Goal: Task Accomplishment & Management: Use online tool/utility

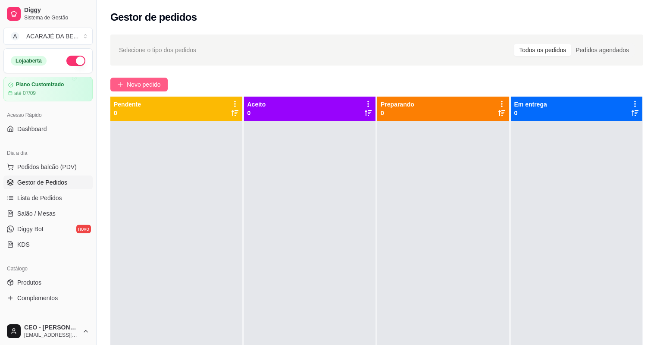
click at [150, 84] on span "Novo pedido" at bounding box center [144, 84] width 34 height 9
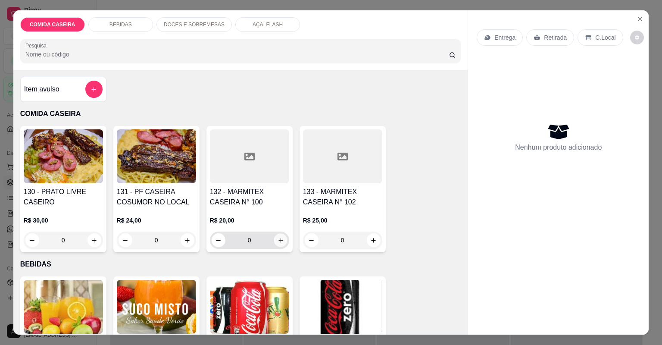
click at [274, 243] on button "increase-product-quantity" at bounding box center [280, 239] width 13 height 13
type input "1"
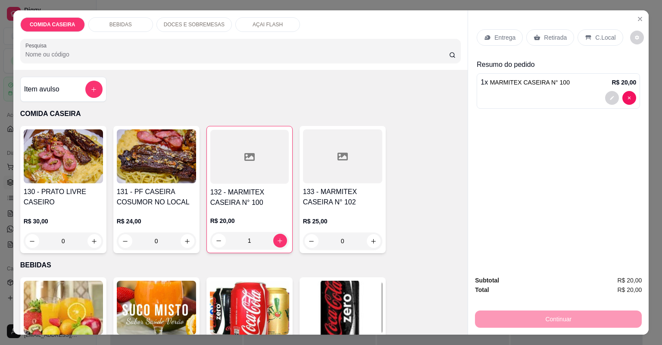
click at [494, 34] on p "Entrega" at bounding box center [504, 37] width 21 height 9
click at [509, 34] on p "Entrega" at bounding box center [504, 37] width 21 height 9
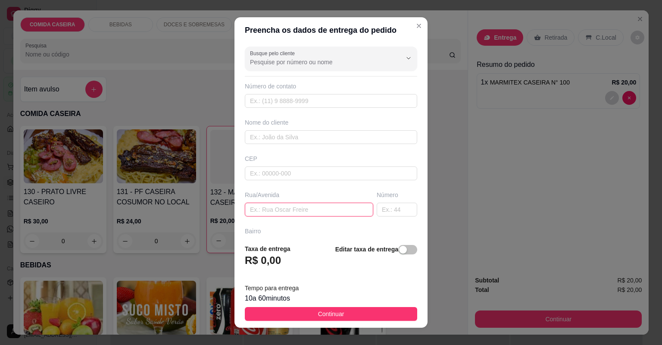
click at [335, 204] on input "text" at bounding box center [309, 210] width 128 height 14
paste input "aqui na [GEOGRAPHIC_DATA][PERSON_NAME] número 73"
type input "aqui na [GEOGRAPHIC_DATA][PERSON_NAME] número 73"
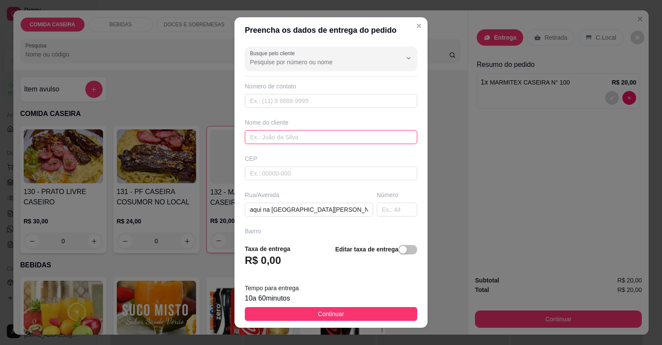
click at [321, 139] on input "text" at bounding box center [331, 137] width 172 height 14
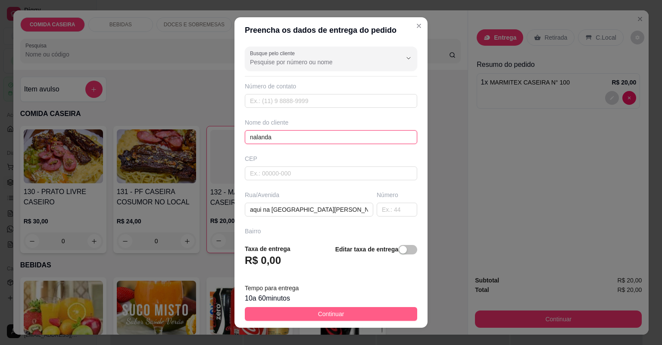
type input "nalanda"
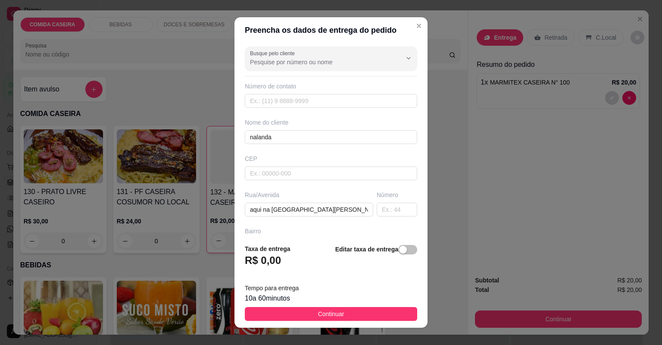
drag, startPoint x: 379, startPoint y: 316, endPoint x: 424, endPoint y: 334, distance: 47.9
click at [380, 317] on button "Continuar" at bounding box center [331, 314] width 172 height 14
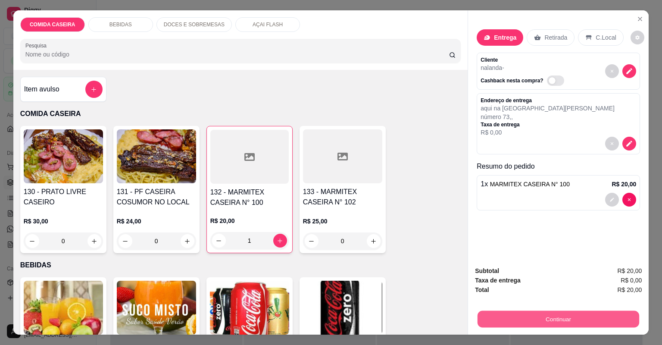
click at [568, 318] on button "Continuar" at bounding box center [559, 319] width 162 height 17
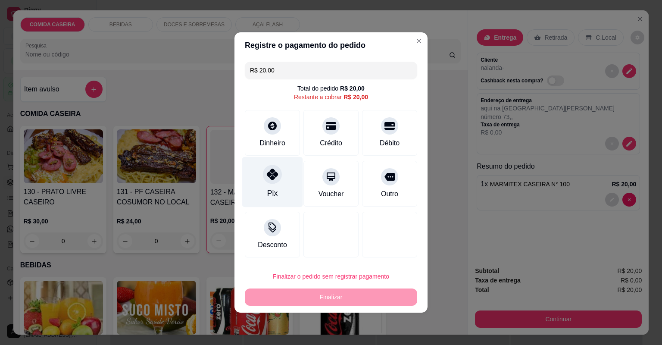
click at [275, 177] on icon at bounding box center [272, 174] width 11 height 11
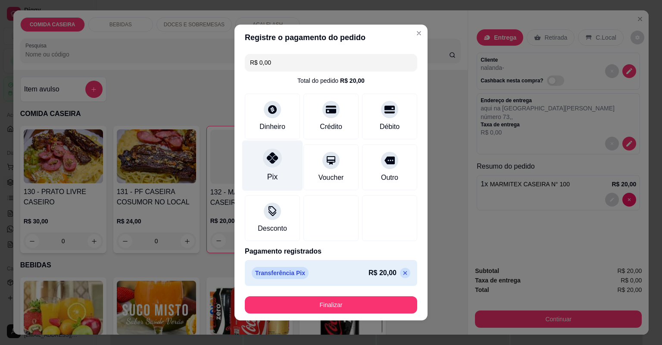
type input "R$ 0,00"
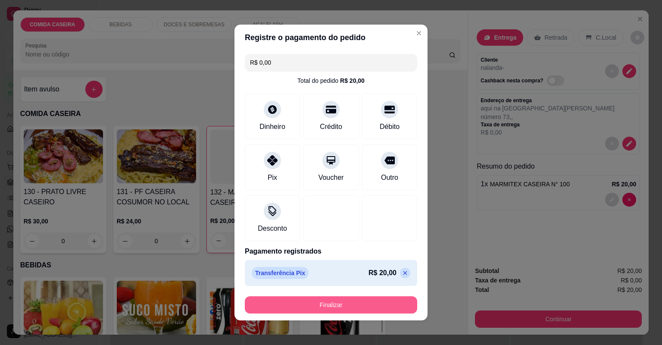
click at [377, 302] on button "Finalizar" at bounding box center [331, 304] width 172 height 17
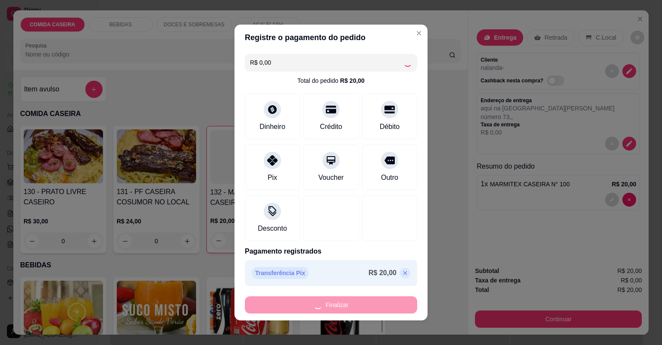
type input "0"
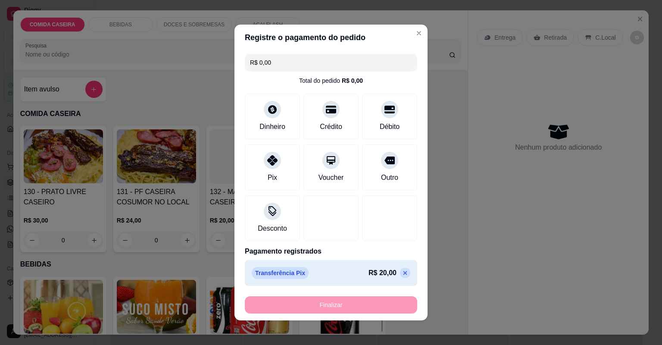
type input "-R$ 20,00"
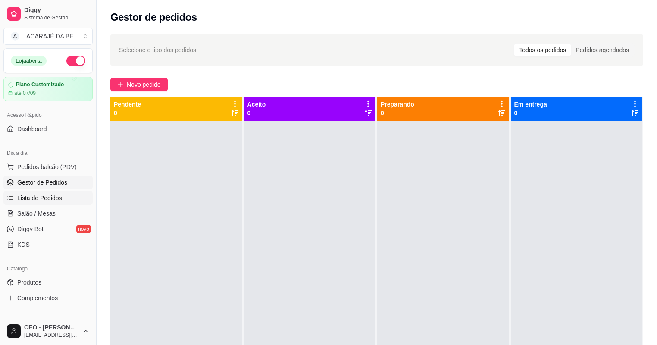
click at [53, 193] on link "Lista de Pedidos" at bounding box center [47, 198] width 89 height 14
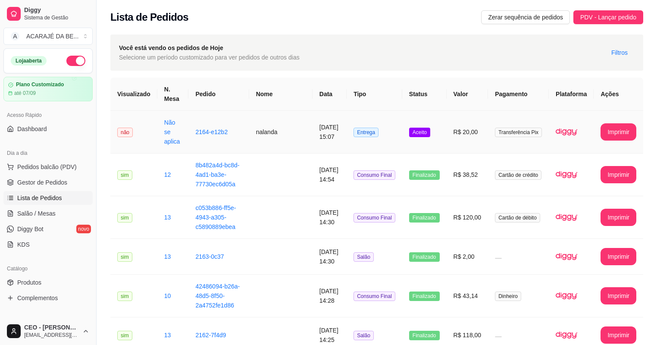
click at [325, 144] on td "[DATE] 15:07" at bounding box center [329, 132] width 34 height 43
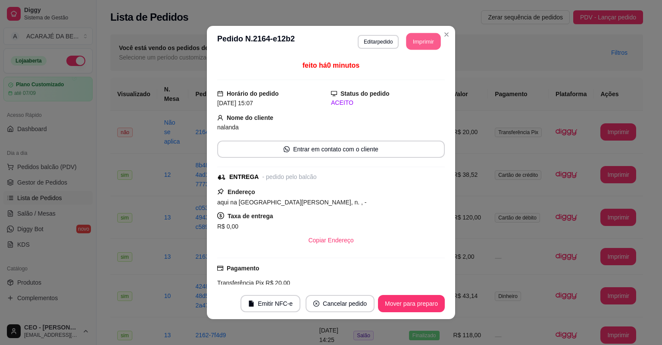
click at [419, 35] on button "Imprimir" at bounding box center [423, 41] width 34 height 17
click at [133, 246] on div "**********" at bounding box center [331, 172] width 662 height 345
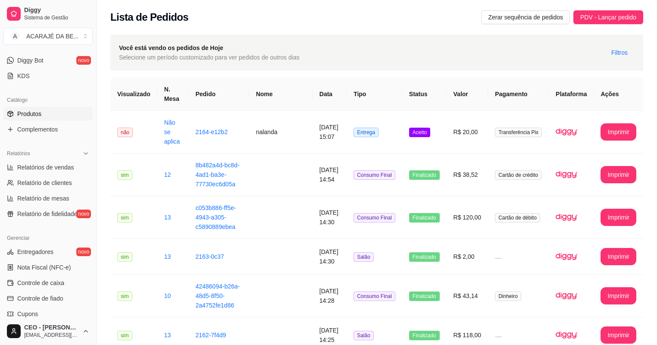
scroll to position [172, 0]
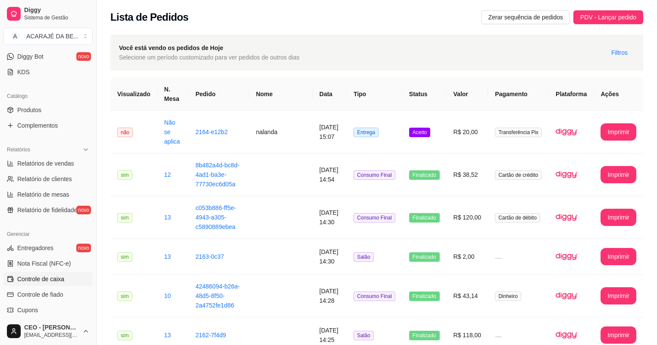
click at [69, 276] on link "Controle de caixa" at bounding box center [47, 279] width 89 height 14
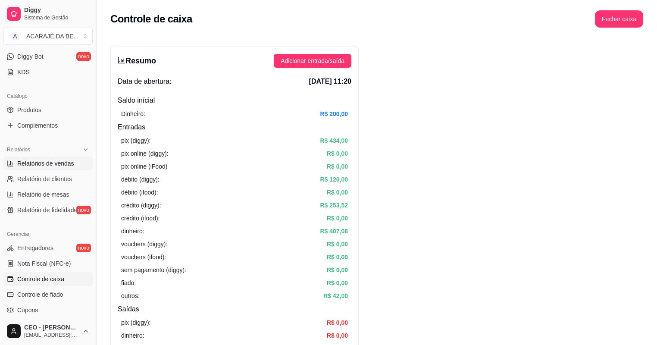
click at [62, 164] on span "Relatórios de vendas" at bounding box center [45, 163] width 57 height 9
select select "ALL"
select select "0"
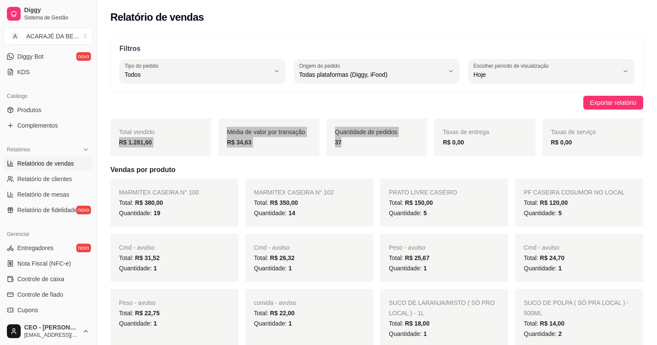
drag, startPoint x: 112, startPoint y: 143, endPoint x: 376, endPoint y: 151, distance: 264.3
click at [376, 151] on div "Total vendido R$ 1.281,60 Média de valor por transação R$ 34,63 Quantidade de p…" at bounding box center [376, 137] width 533 height 38
copy div "R$ 1.281,60 Média de valor por transação R$ 34,63 Quantidade de pedidos 37"
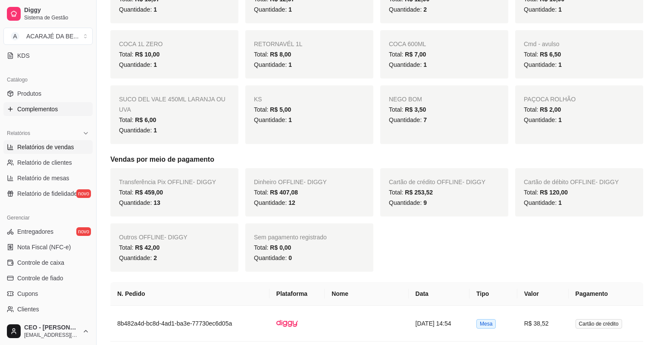
scroll to position [275, 0]
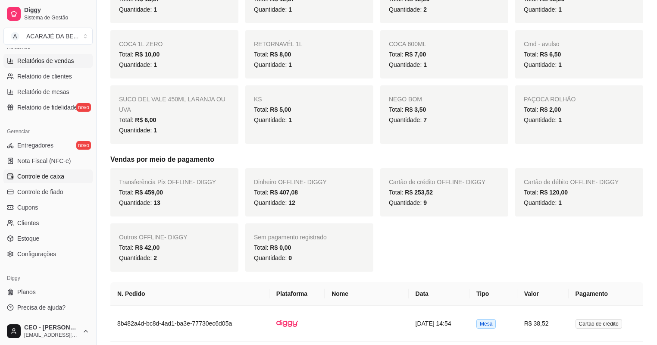
click at [57, 178] on span "Controle de caixa" at bounding box center [40, 176] width 47 height 9
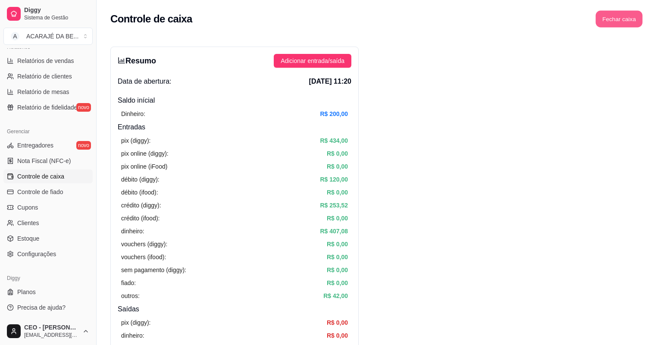
click at [618, 16] on button "Fechar caixa" at bounding box center [619, 19] width 47 height 17
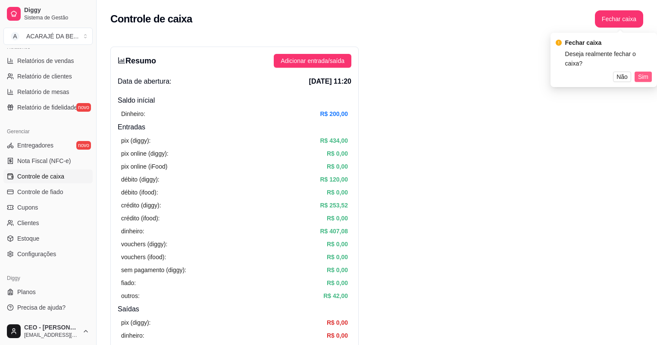
click at [647, 72] on span "Sim" at bounding box center [643, 76] width 10 height 9
